Goal: Task Accomplishment & Management: Use online tool/utility

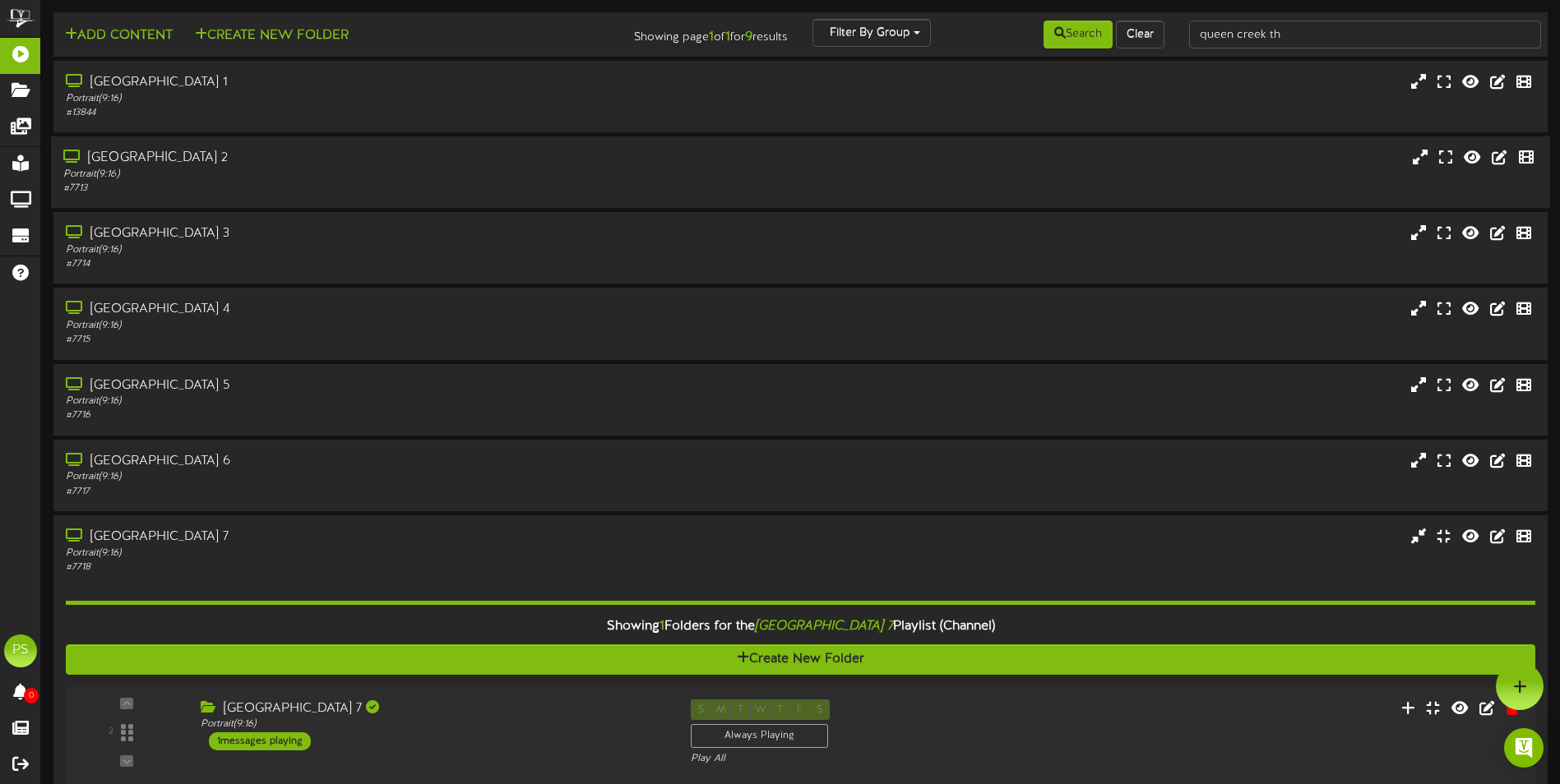
click at [383, 170] on div "Portrait ( 9:16 )" at bounding box center [363, 174] width 599 height 14
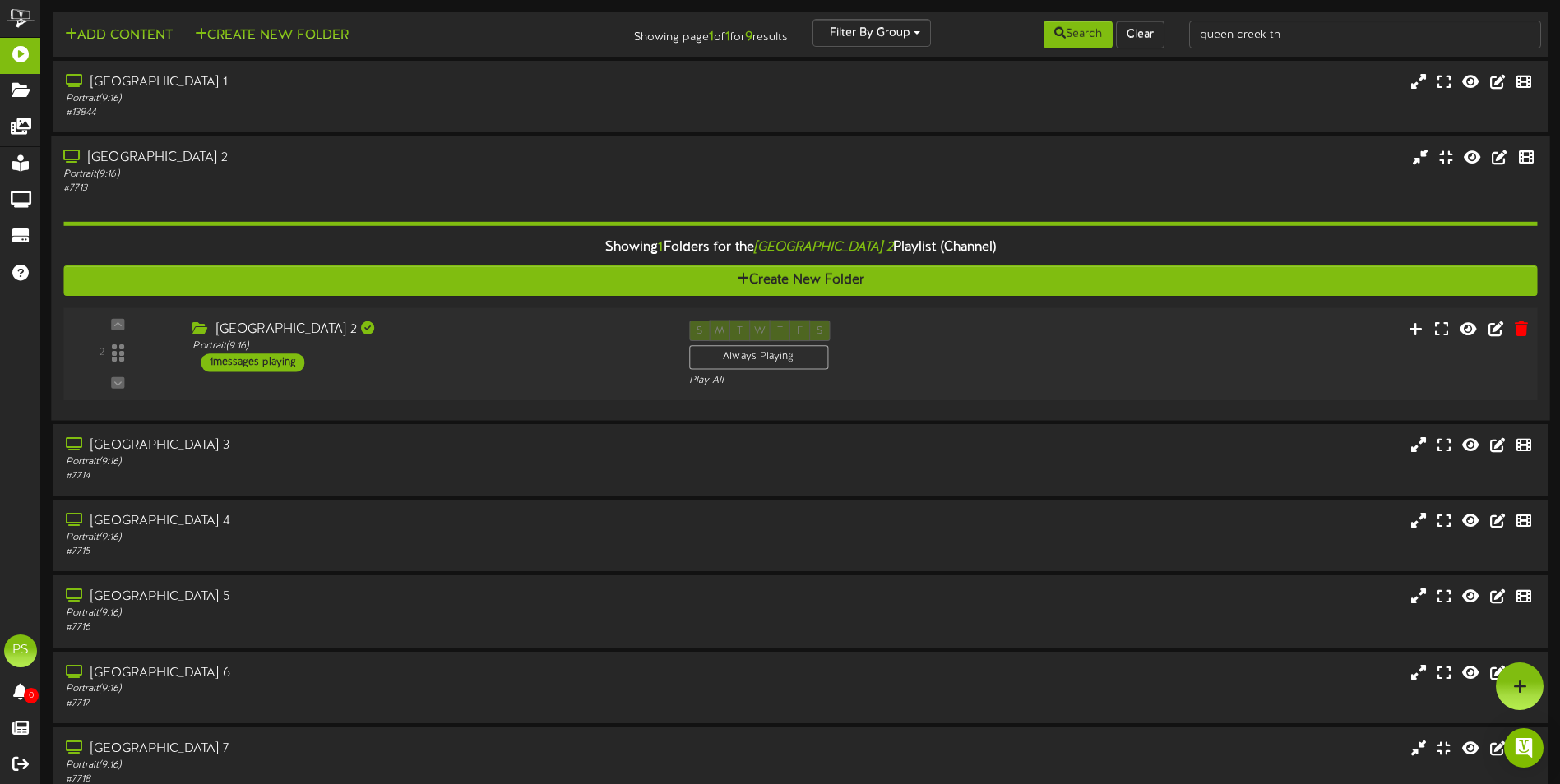
click at [537, 318] on div "2 Portrait ( )" at bounding box center [799, 353] width 1489 height 92
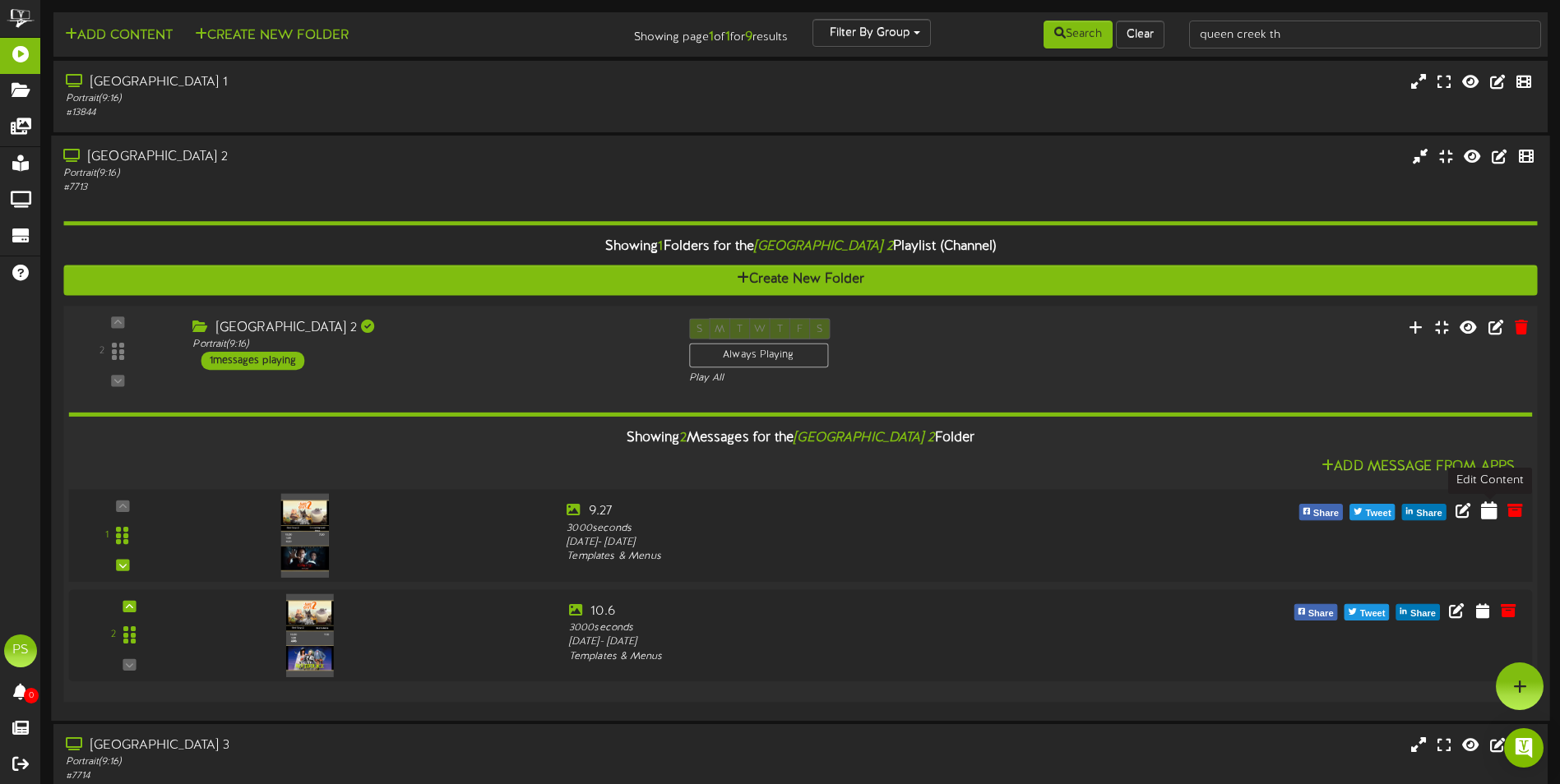
click at [1489, 511] on icon at bounding box center [1489, 509] width 17 height 18
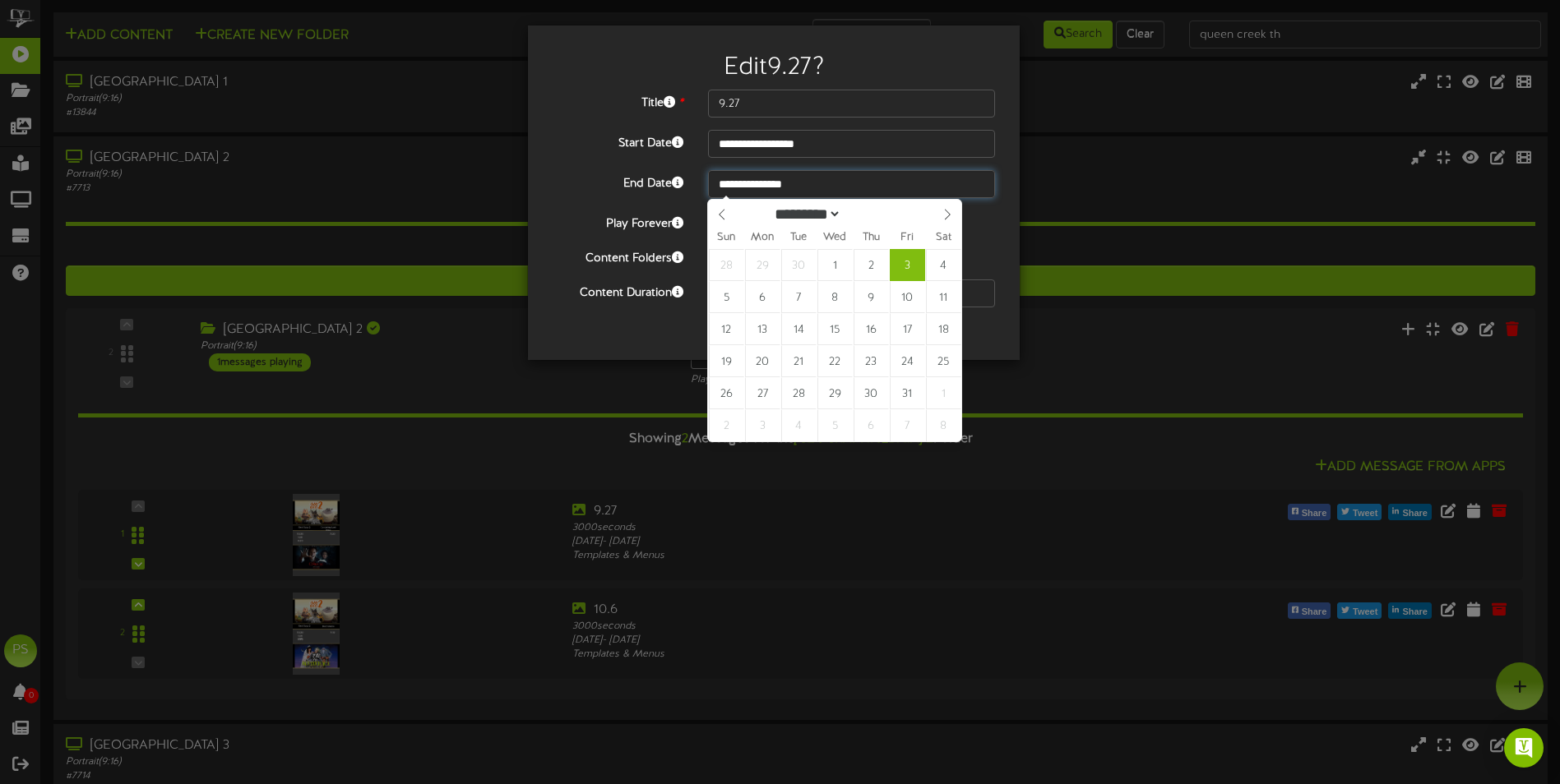
click at [779, 181] on input "**********" at bounding box center [852, 184] width 287 height 28
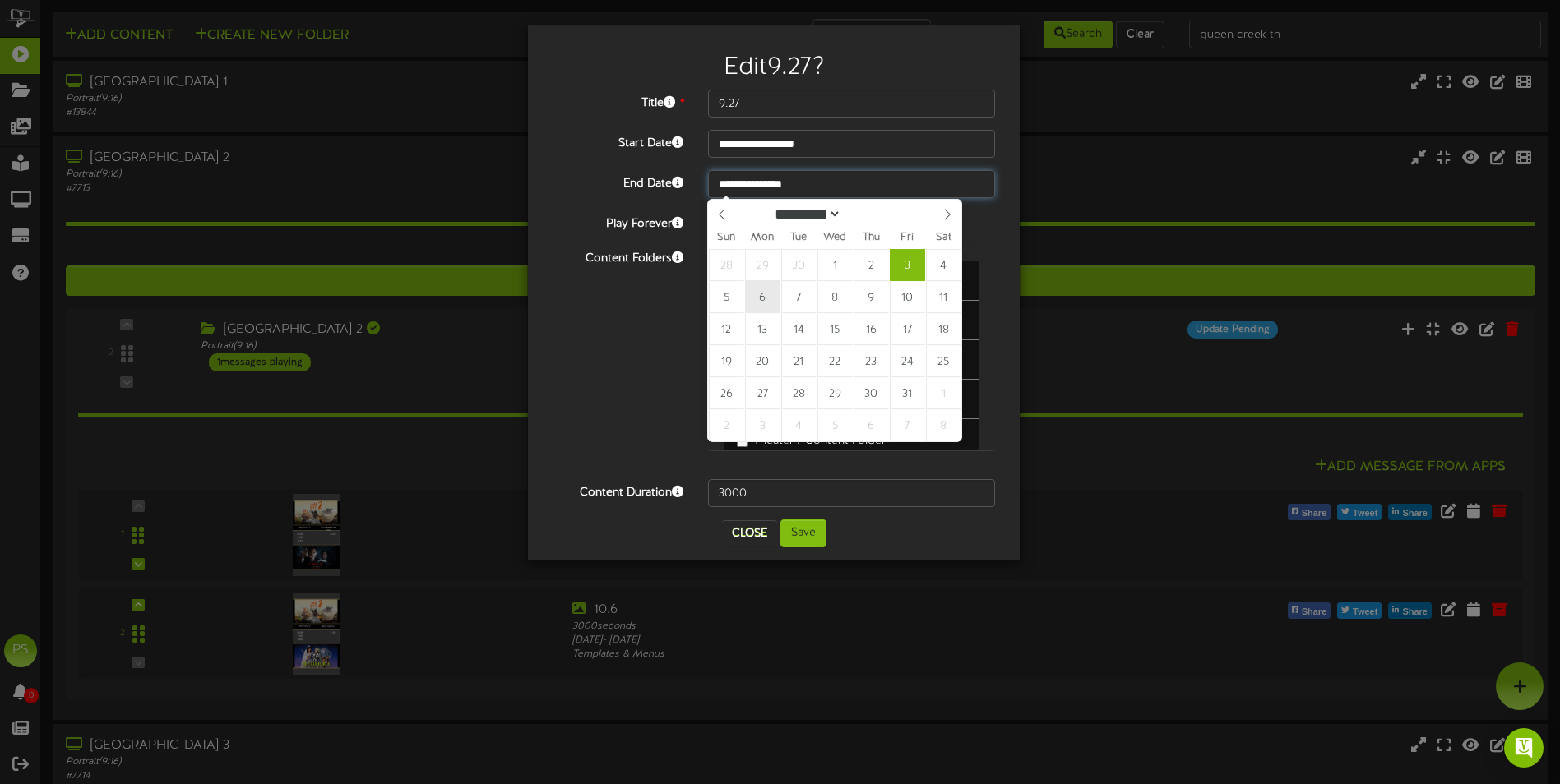
type input "**********"
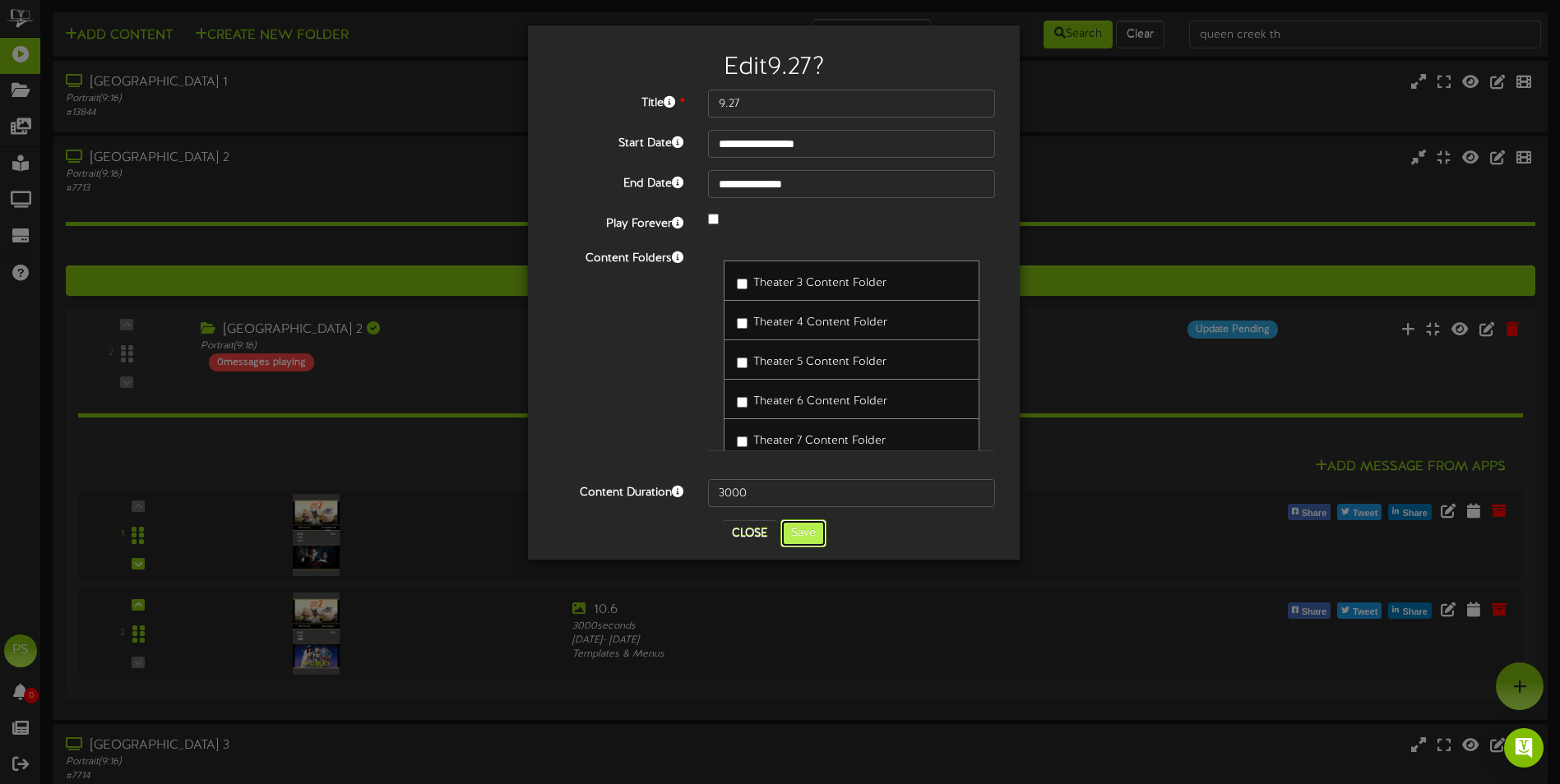
click at [791, 531] on button "Save" at bounding box center [804, 534] width 46 height 28
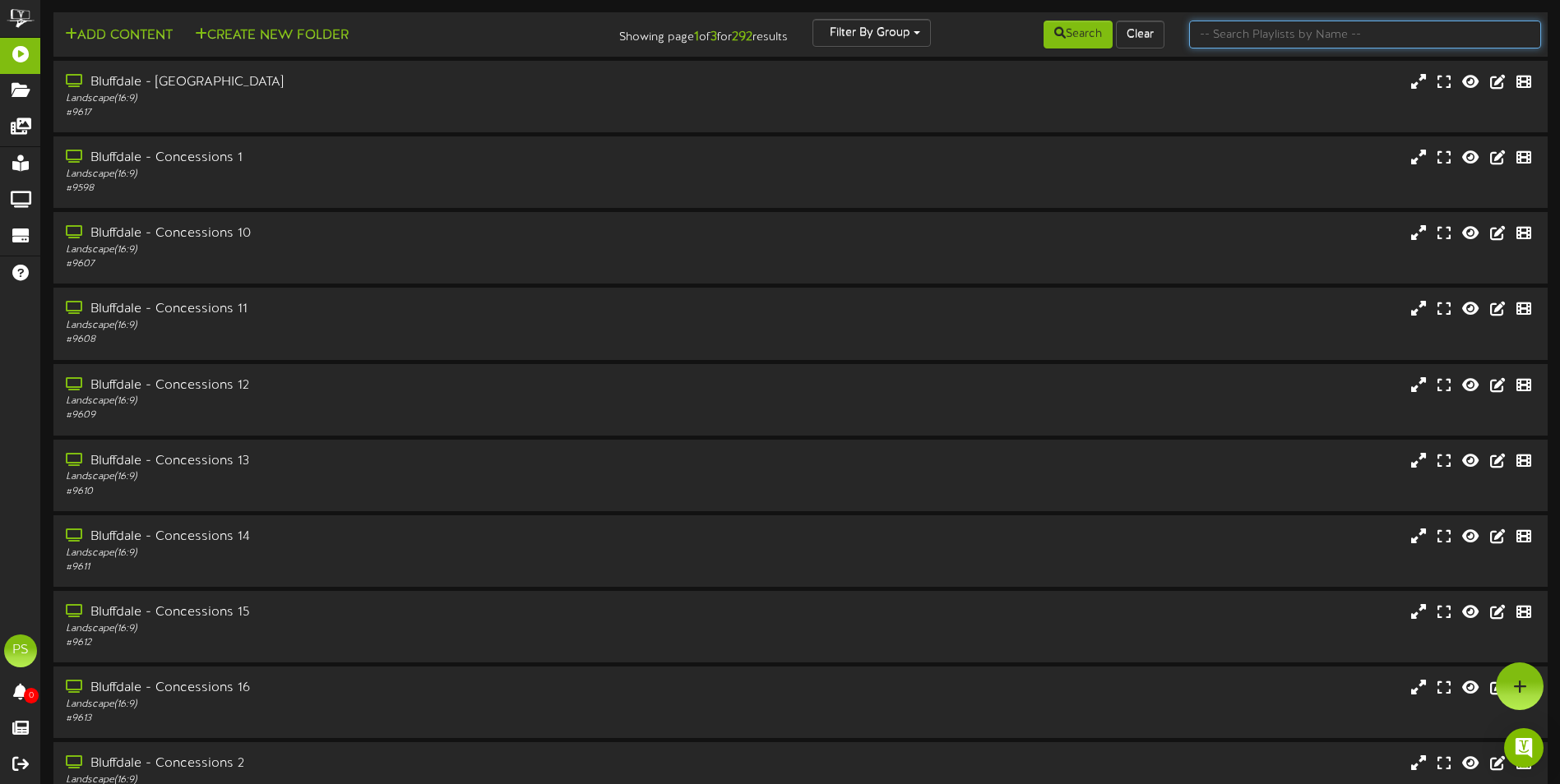
click at [1230, 28] on input "text" at bounding box center [1364, 34] width 352 height 28
type input "q"
click at [1066, 36] on button "Search" at bounding box center [1078, 34] width 69 height 28
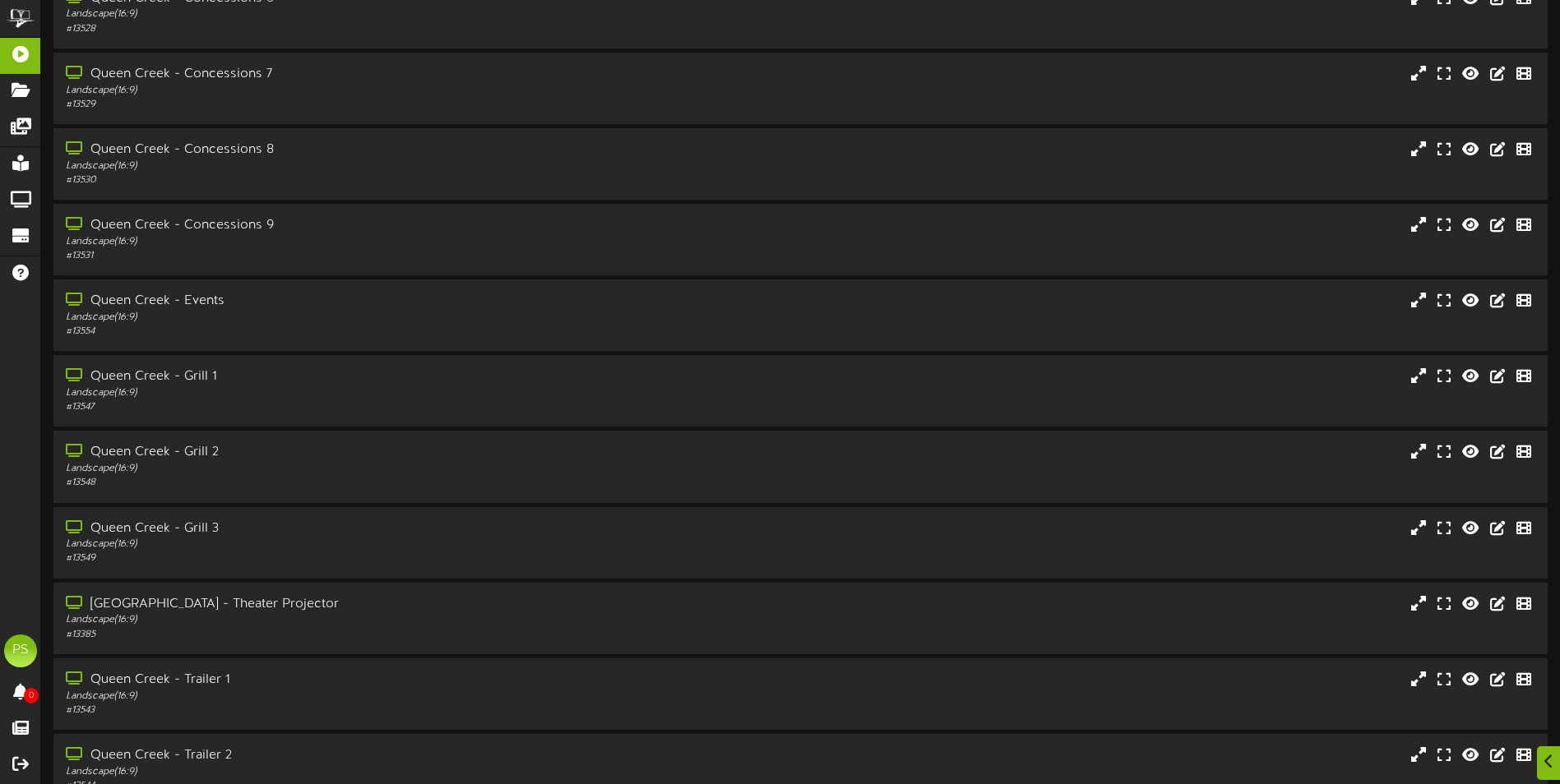
scroll to position [1480, 0]
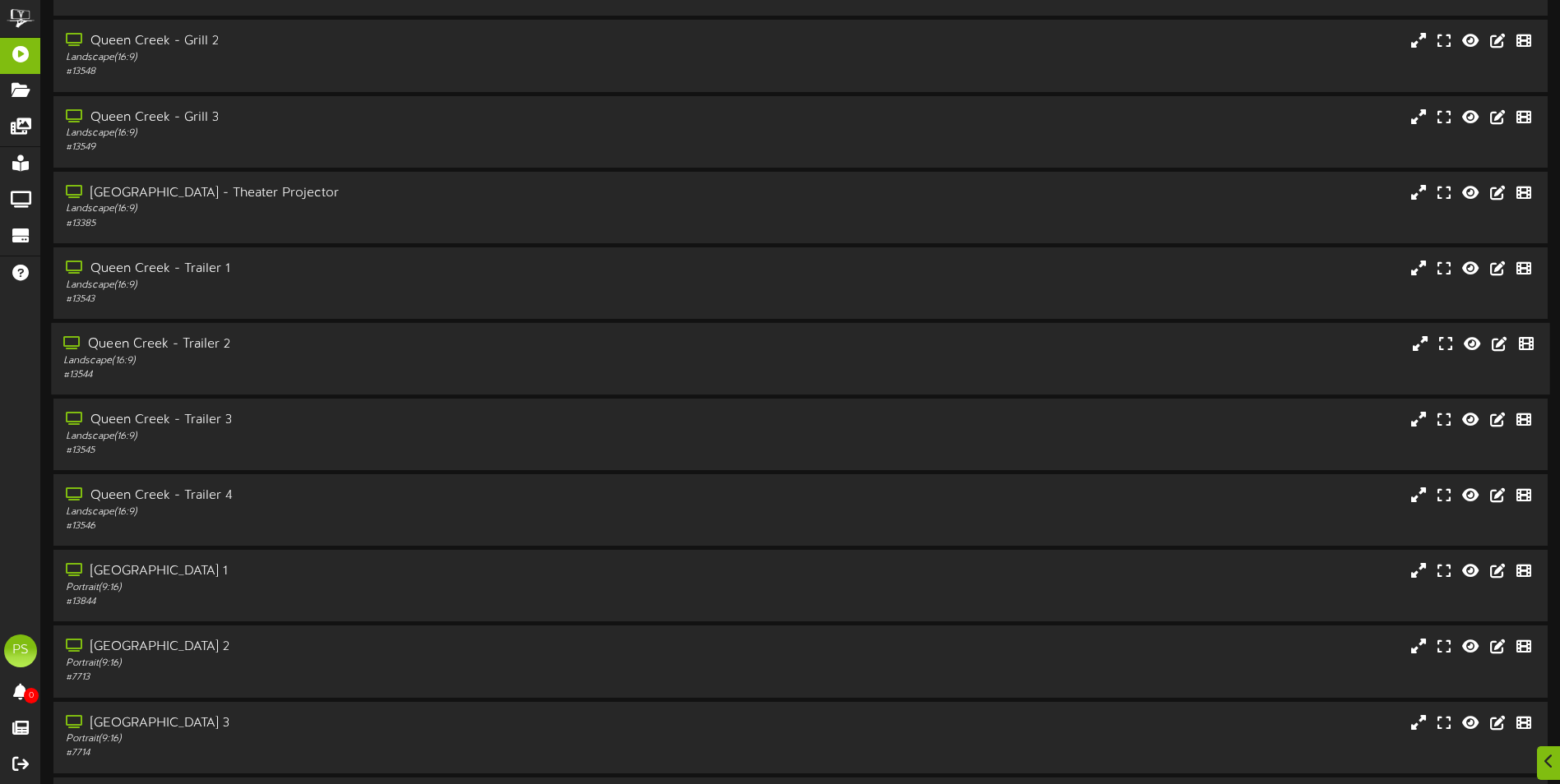
click at [312, 355] on div "Landscape ( 16:9 )" at bounding box center [363, 361] width 599 height 14
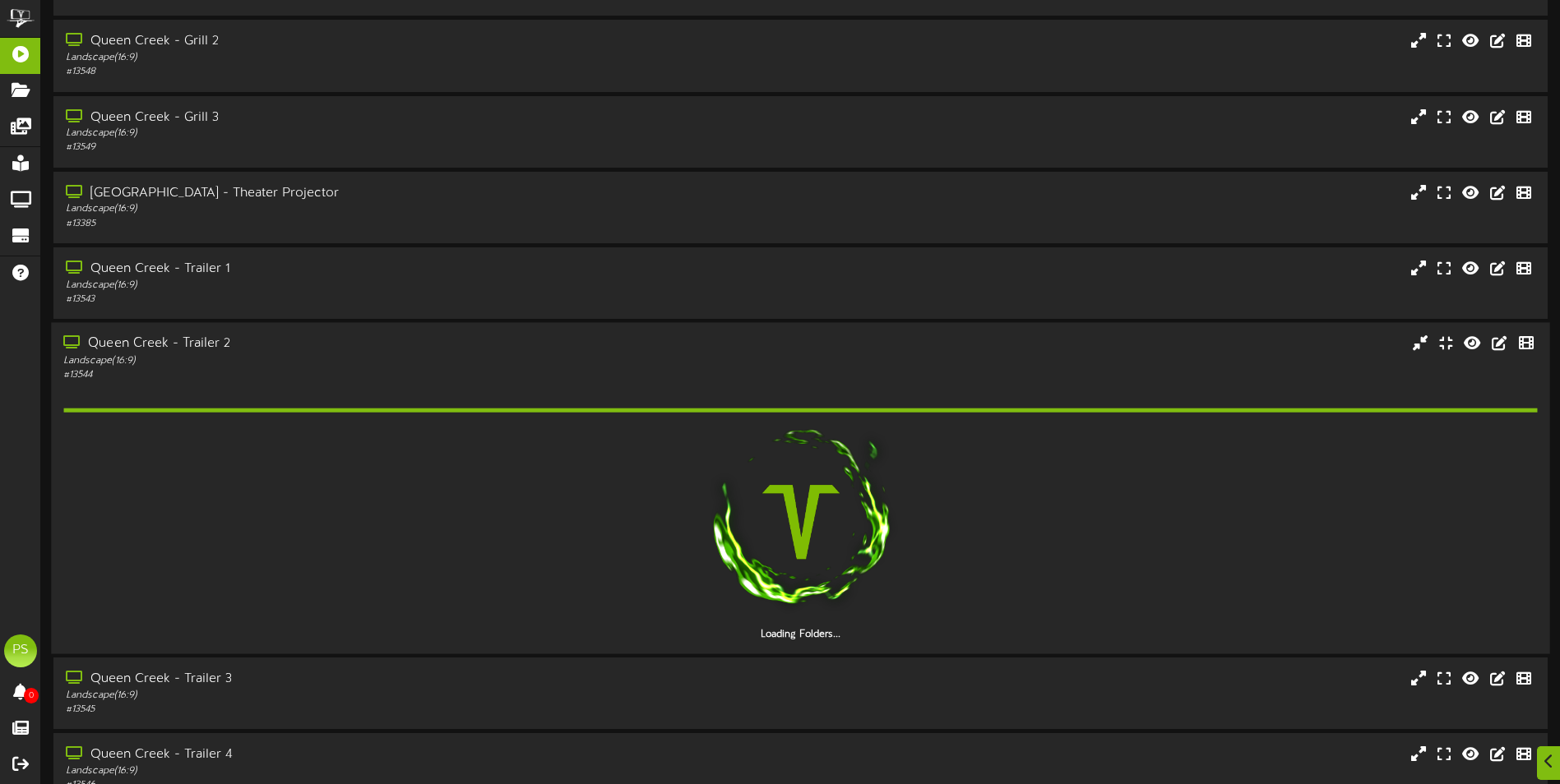
click at [584, 372] on div "# 13544" at bounding box center [363, 374] width 599 height 14
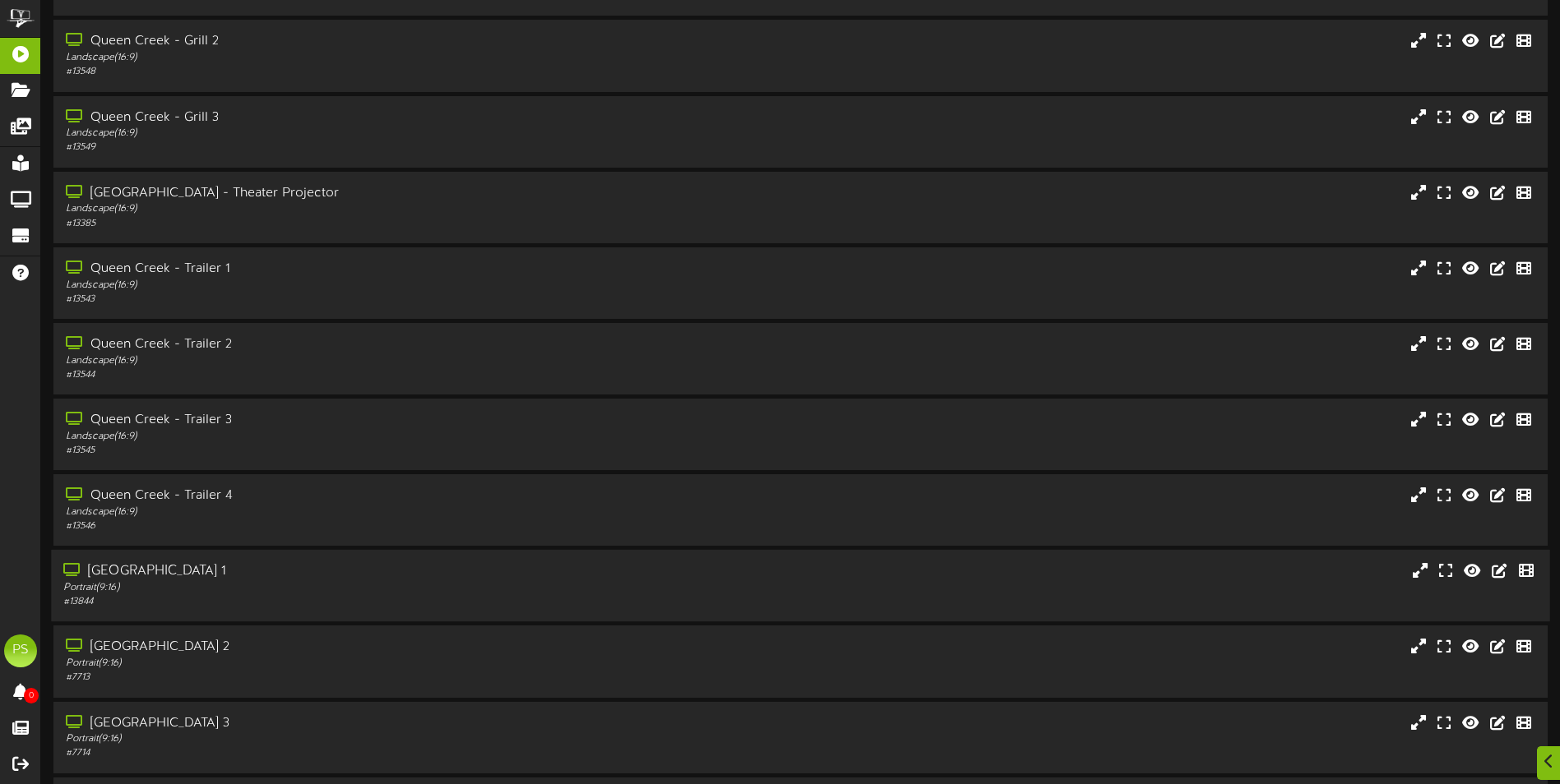
scroll to position [1727, 0]
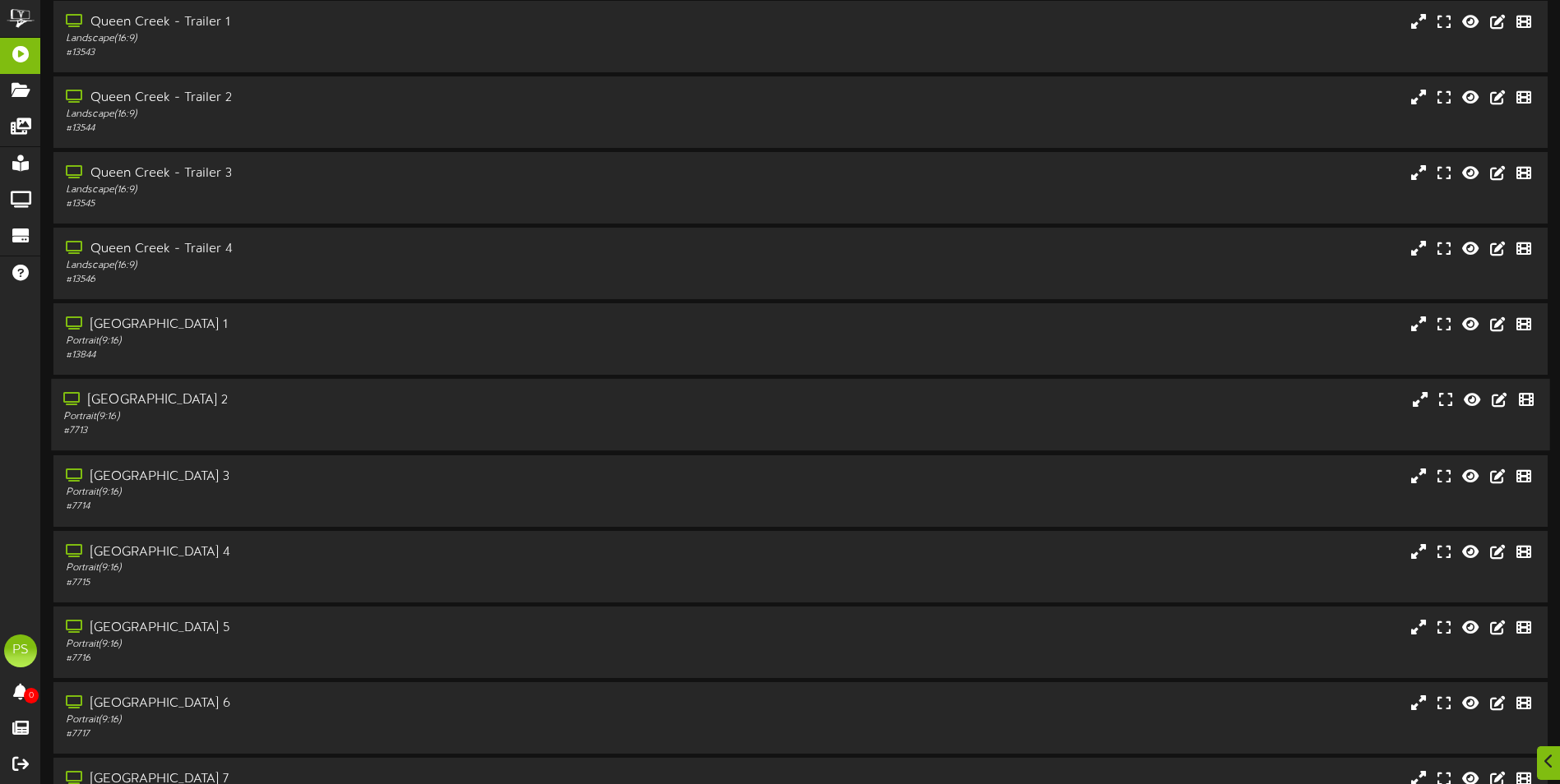
click at [379, 412] on div "Portrait ( 9:16 )" at bounding box center [363, 418] width 599 height 14
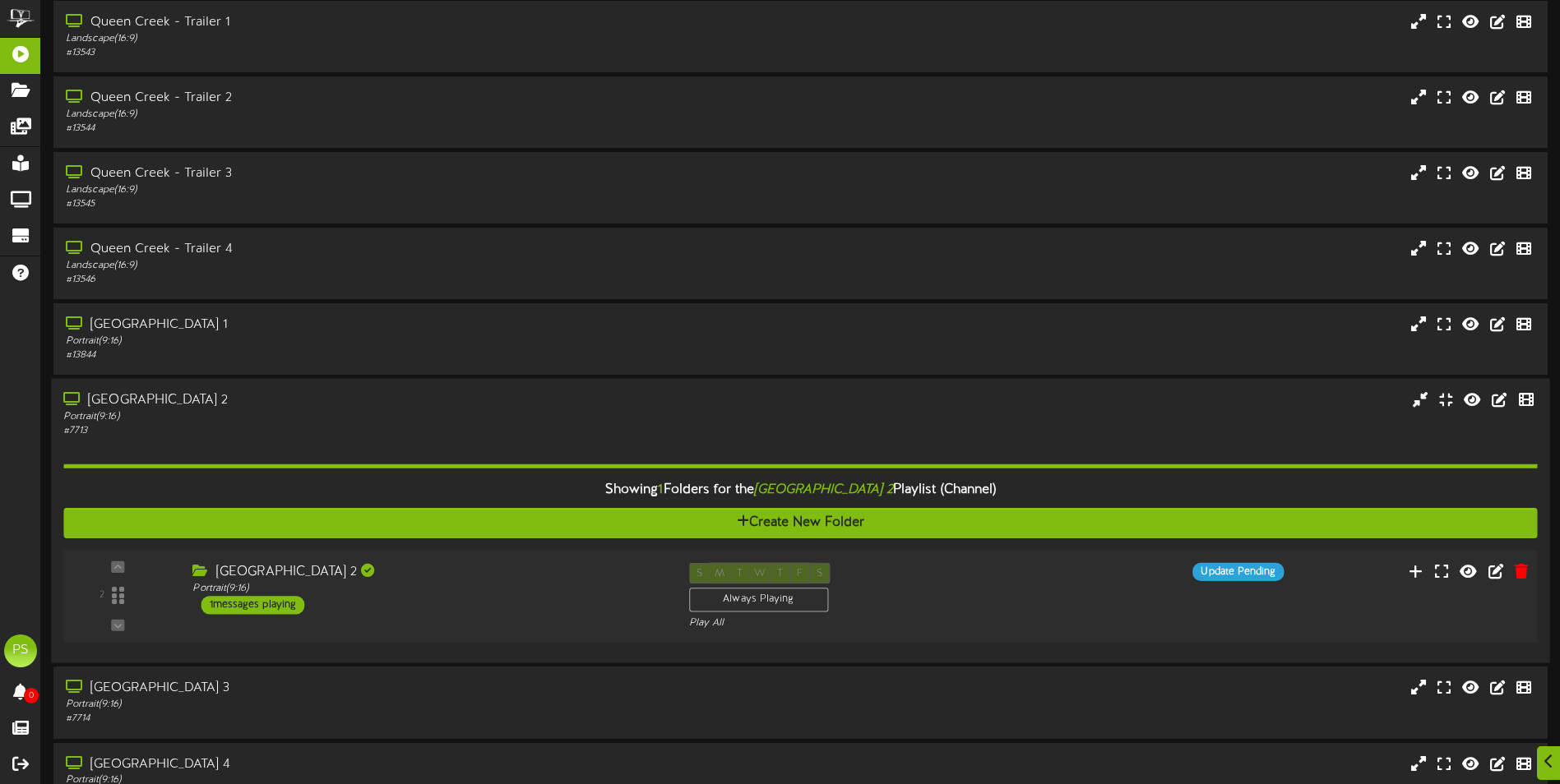
click at [606, 579] on div "Queen Creek Theater 2" at bounding box center [427, 572] width 472 height 18
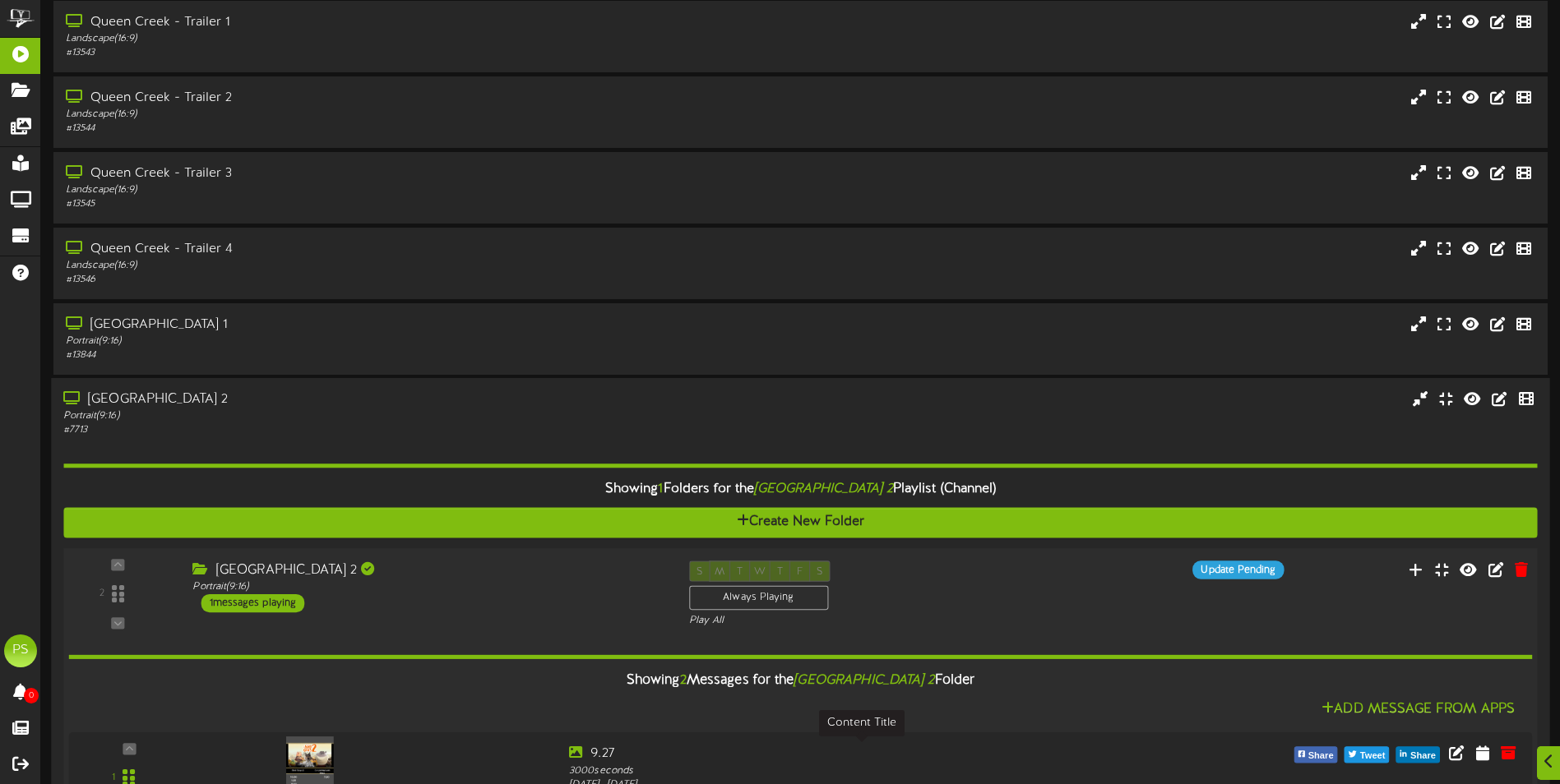
scroll to position [2055, 0]
